Goal: Task Accomplishment & Management: Manage account settings

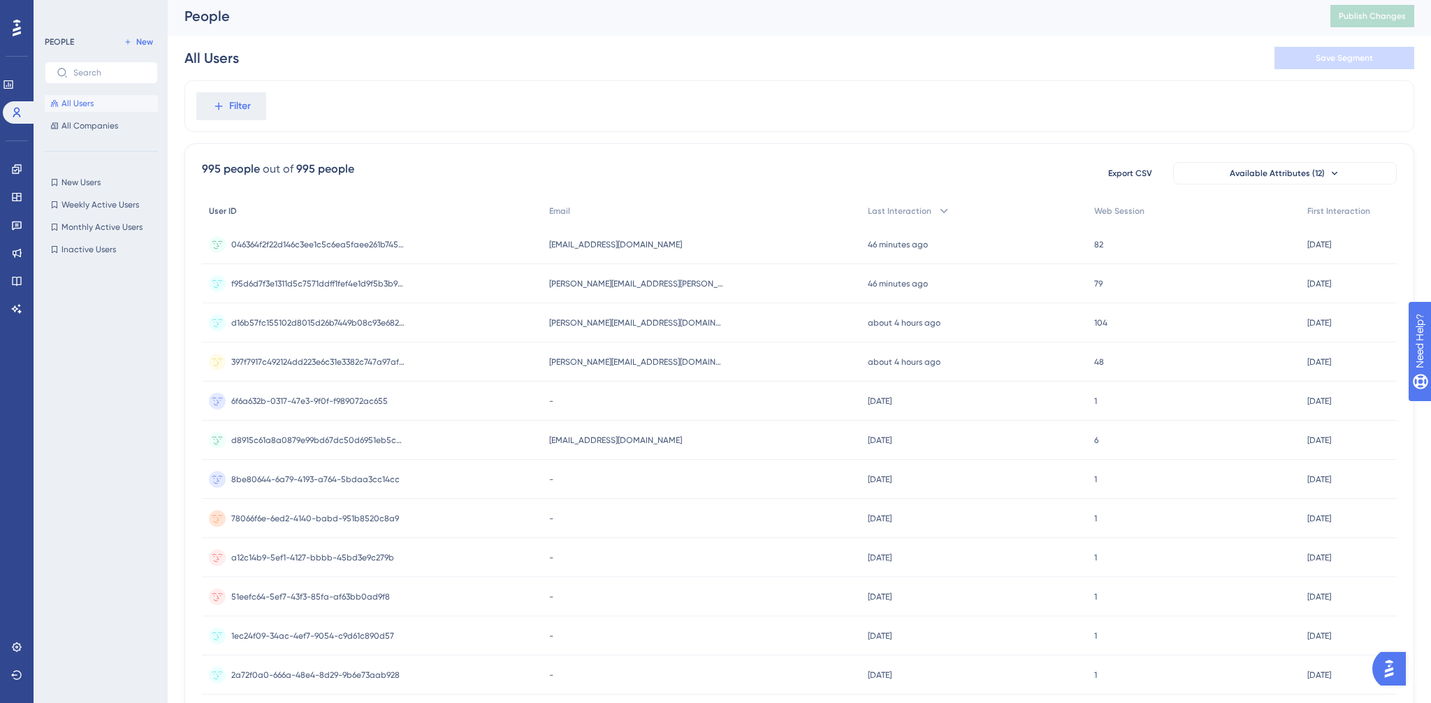
scroll to position [5, 0]
click at [335, 240] on span "046364f2f22d146c3ee1c5c6ea5faee261b745ce449e48baac0c5d7228f5c334" at bounding box center [318, 243] width 175 height 11
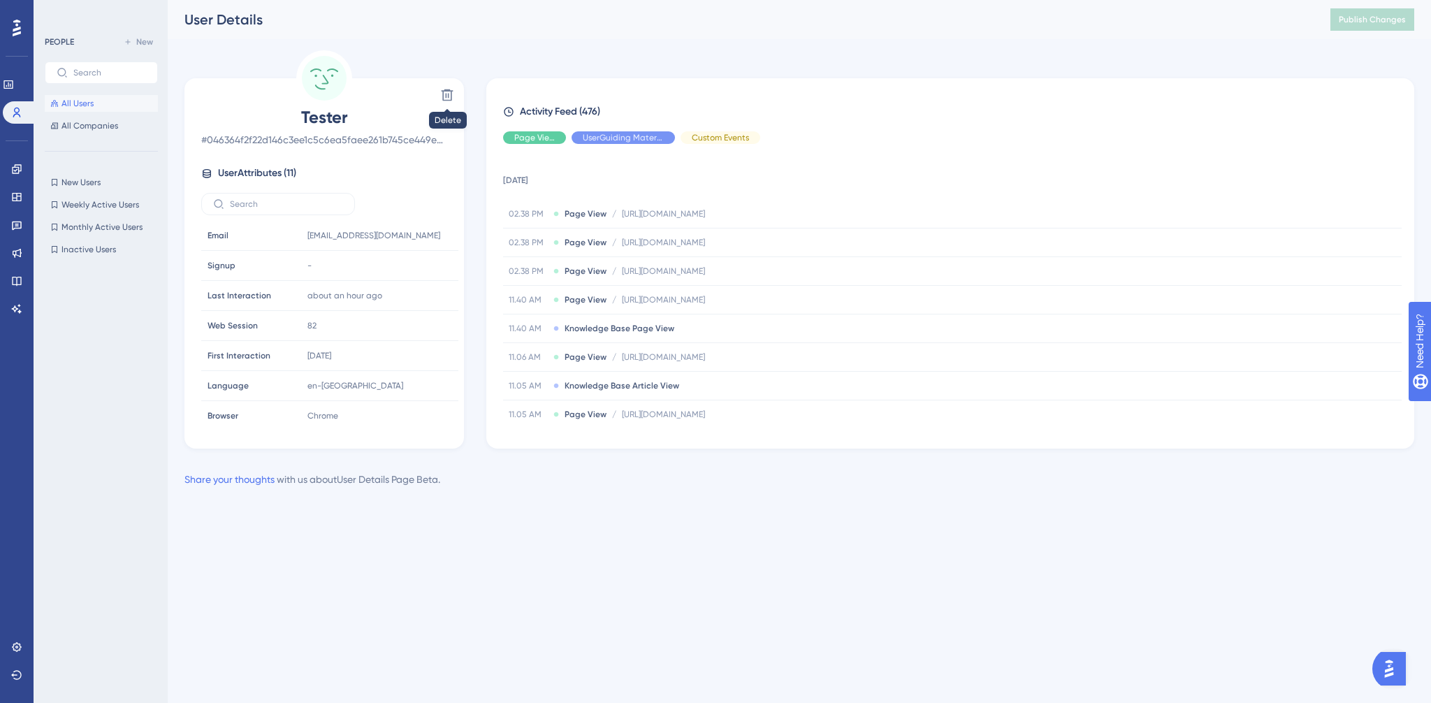
click at [83, 103] on span "All Users" at bounding box center [77, 103] width 32 height 11
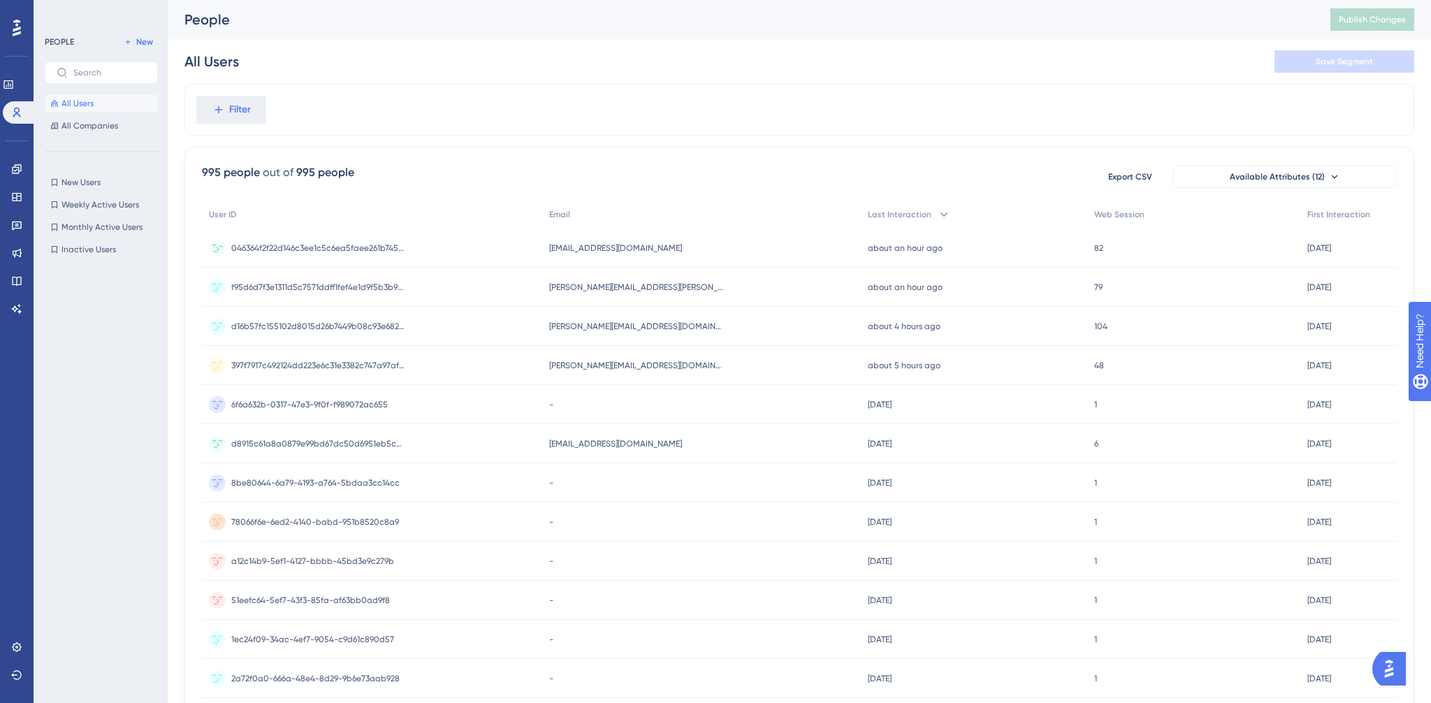
click at [607, 247] on span "[EMAIL_ADDRESS][DOMAIN_NAME]" at bounding box center [615, 247] width 133 height 11
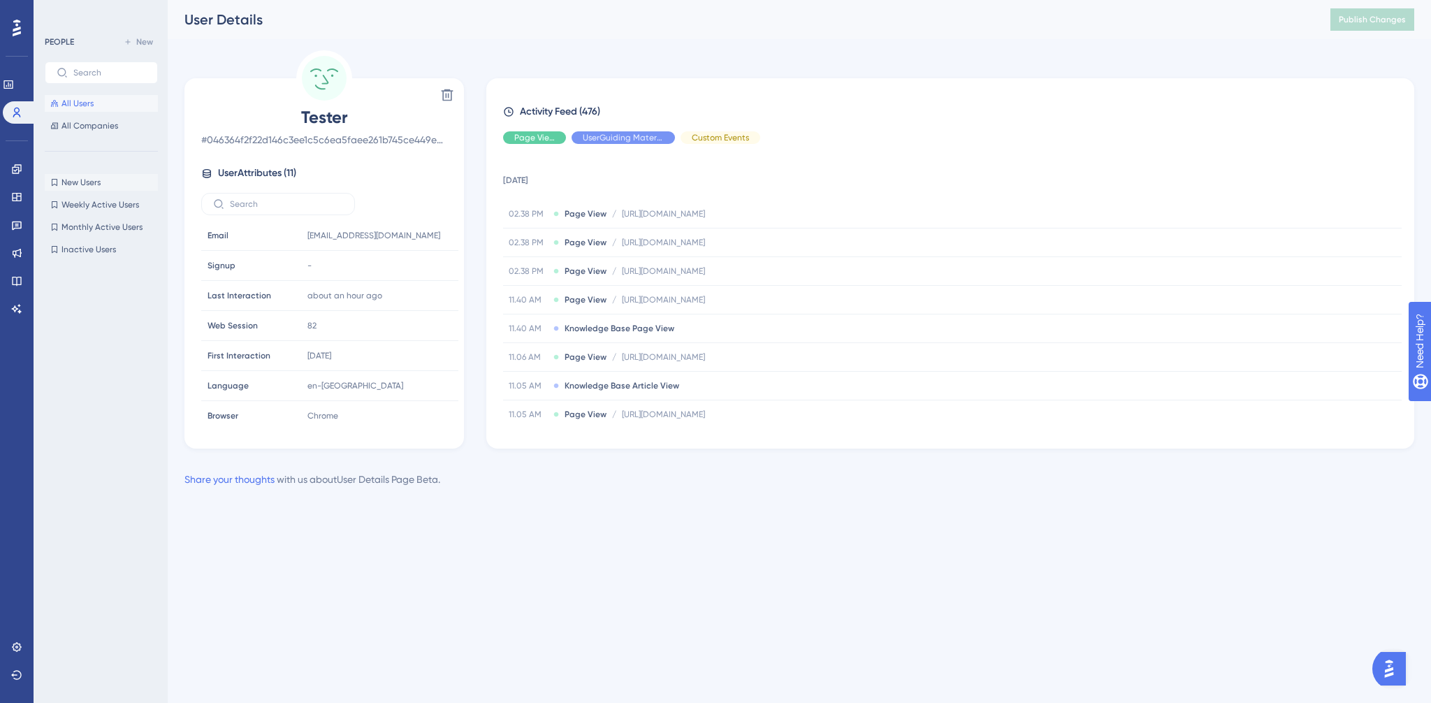
click at [85, 178] on span "New Users" at bounding box center [80, 182] width 39 height 11
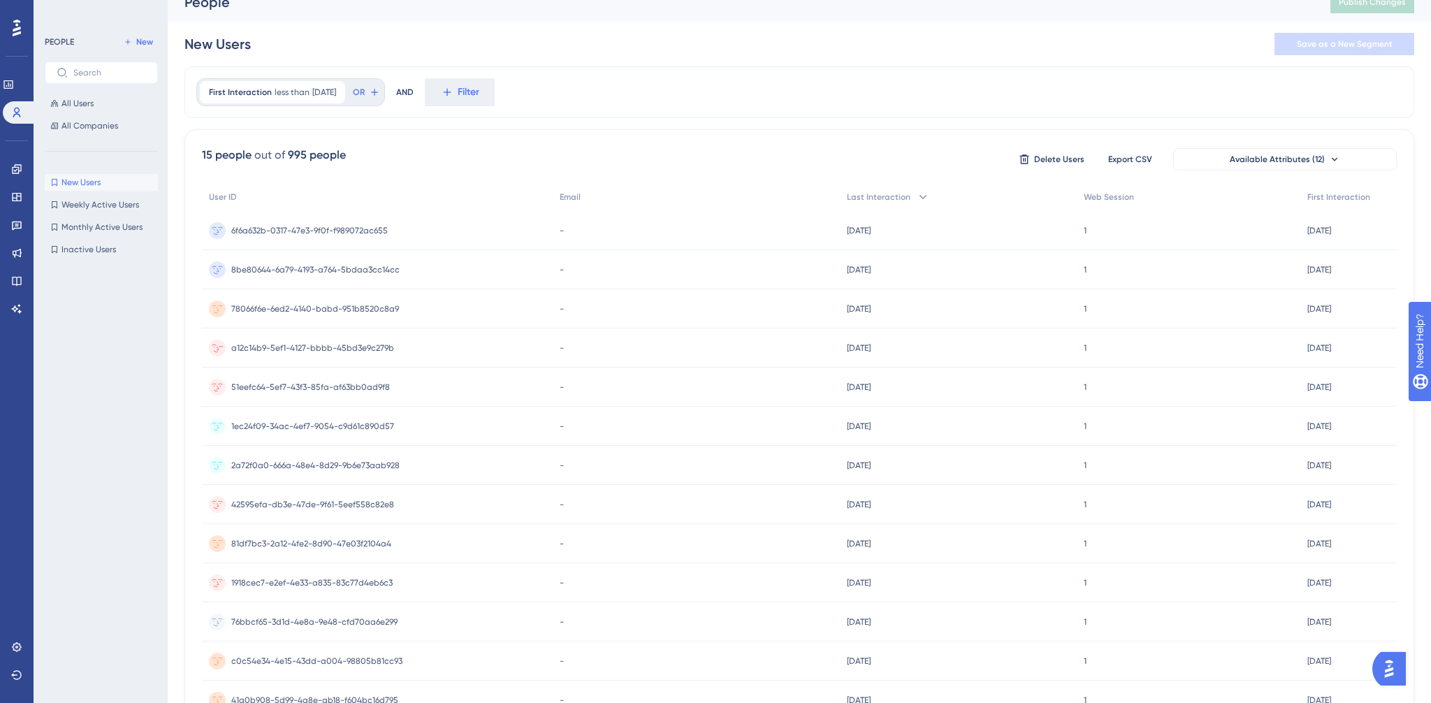
scroll to position [17, 0]
click at [374, 231] on span "6f6a632b-0317-47e3-9f0f-f989072ac655" at bounding box center [309, 231] width 157 height 11
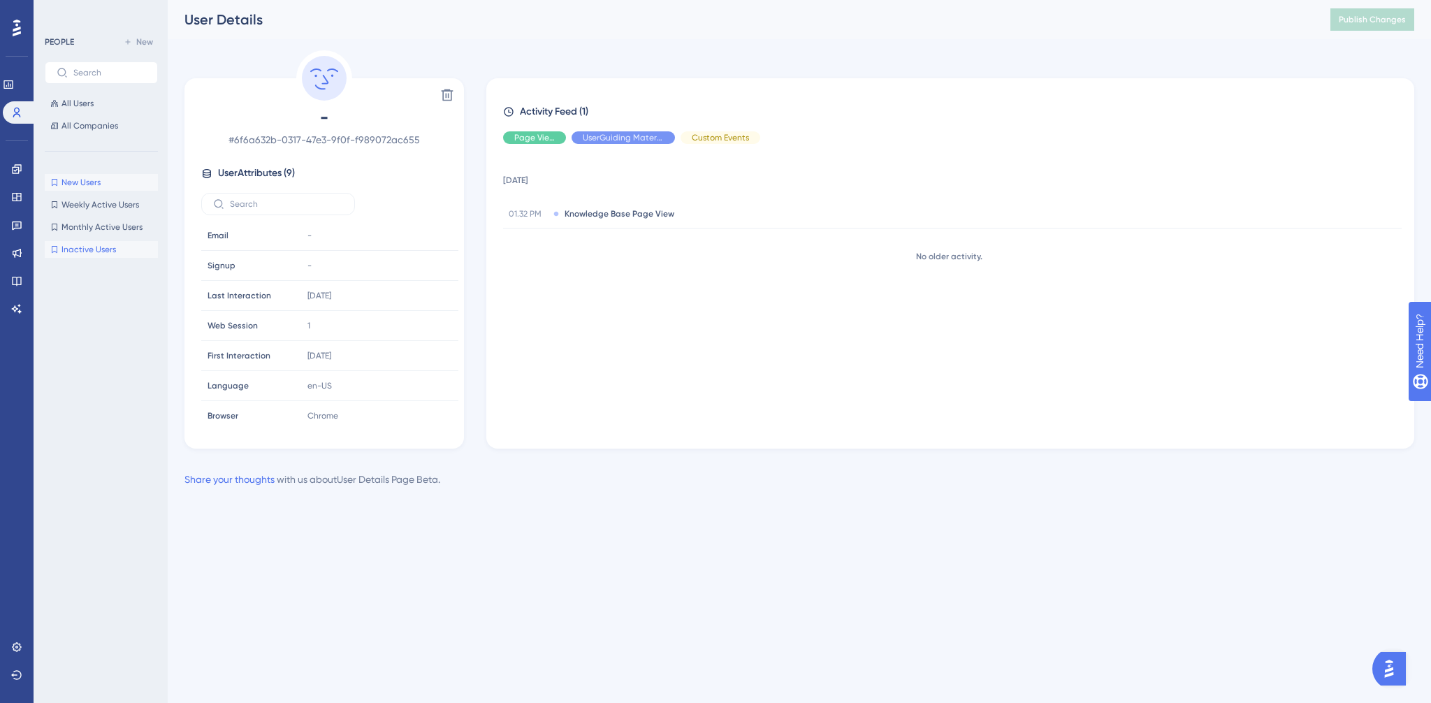
click at [98, 252] on span "Inactive Users" at bounding box center [88, 249] width 55 height 11
